Goal: Task Accomplishment & Management: Manage account settings

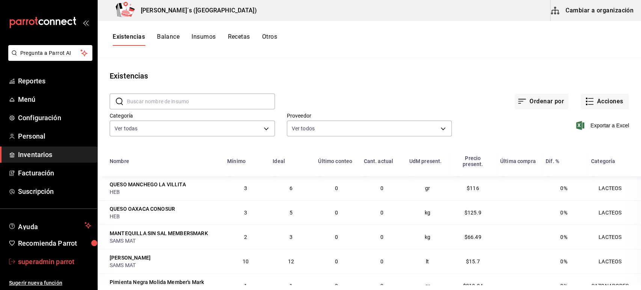
click at [42, 269] on link "superadmin parrot" at bounding box center [48, 261] width 97 height 16
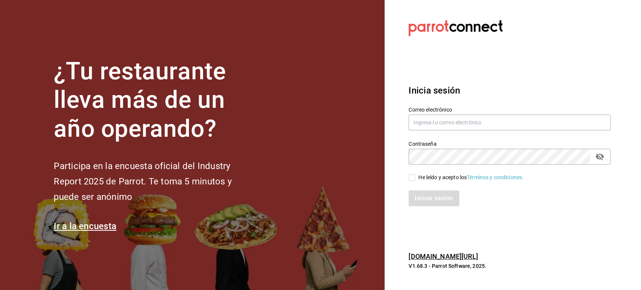
click at [427, 131] on div "Correo electrónico" at bounding box center [510, 118] width 202 height 25
click at [433, 122] on input "text" at bounding box center [510, 123] width 202 height 16
paste input "[EMAIL_ADDRESS][DOMAIN_NAME]"
type input "[EMAIL_ADDRESS][DOMAIN_NAME]"
click at [416, 178] on span "He leído y acepto los Términos y condiciones." at bounding box center [469, 178] width 108 height 8
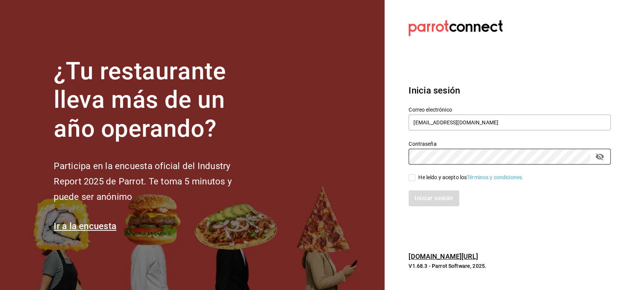
click at [415, 178] on input "He leído y acepto los Términos y condiciones." at bounding box center [412, 177] width 7 height 7
checkbox input "true"
click at [421, 198] on button "Iniciar sesión" at bounding box center [434, 198] width 51 height 16
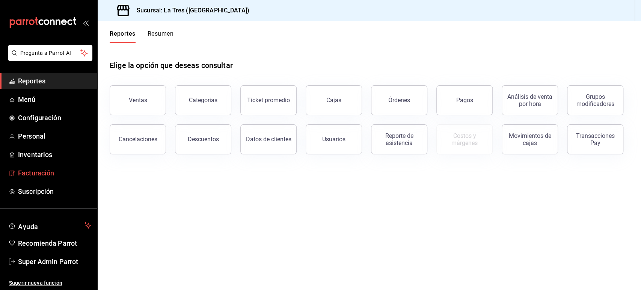
click at [35, 168] on span "Facturación" at bounding box center [54, 173] width 73 height 10
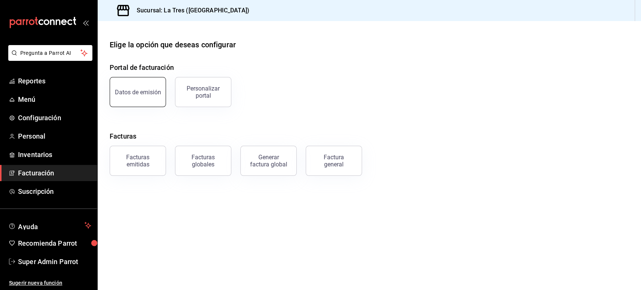
click at [154, 89] on div "Datos de emisión" at bounding box center [138, 92] width 46 height 7
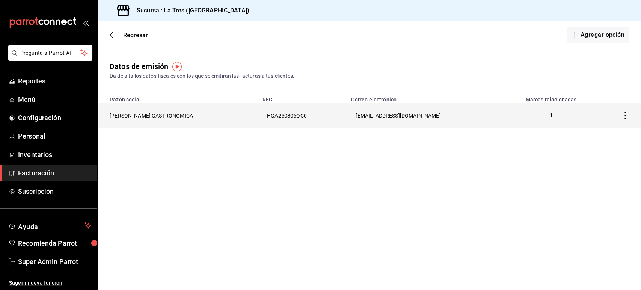
click at [142, 116] on th "[PERSON_NAME] GASTRONOMICA" at bounding box center [178, 116] width 160 height 26
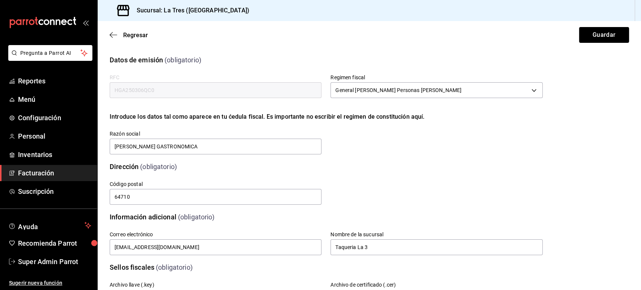
scroll to position [143, 0]
